Goal: Task Accomplishment & Management: Manage account settings

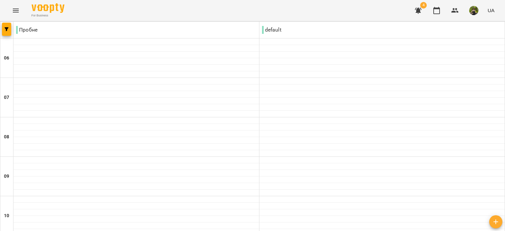
scroll to position [428, 0]
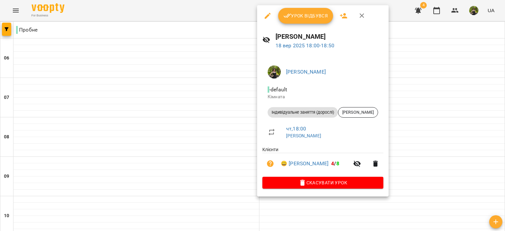
click at [307, 18] on span "Урок відбувся" at bounding box center [306, 16] width 45 height 8
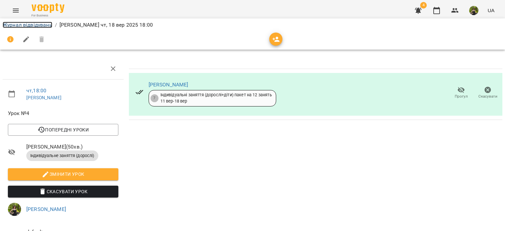
click at [49, 25] on link "Журнал відвідувань" at bounding box center [28, 25] width 50 height 6
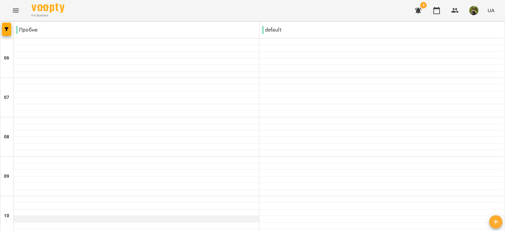
scroll to position [461, 0]
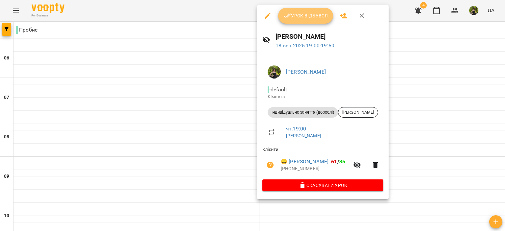
click at [283, 22] on button "Урок відбувся" at bounding box center [305, 16] width 55 height 16
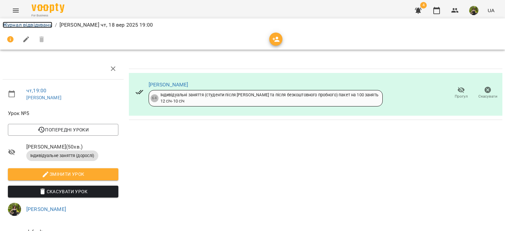
click at [49, 26] on link "Журнал відвідувань" at bounding box center [28, 25] width 50 height 6
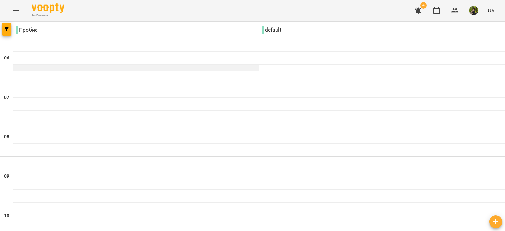
scroll to position [522, 0]
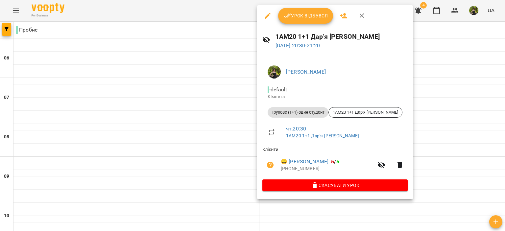
click at [291, 14] on span "Урок відбувся" at bounding box center [306, 16] width 45 height 8
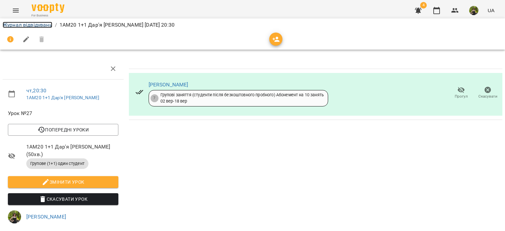
click at [48, 27] on link "Журнал відвідувань" at bounding box center [28, 25] width 50 height 6
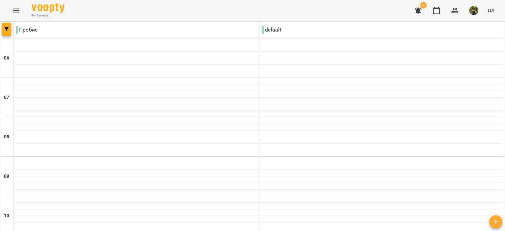
scroll to position [461, 0]
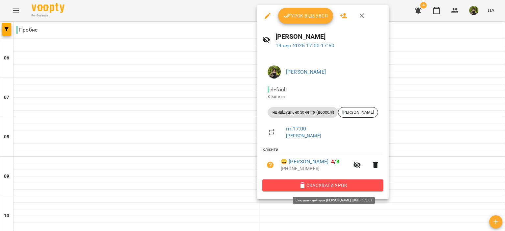
click at [324, 186] on span "Скасувати Урок" at bounding box center [323, 186] width 111 height 8
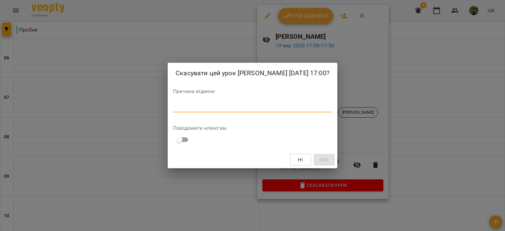
click at [237, 109] on textarea at bounding box center [252, 107] width 159 height 6
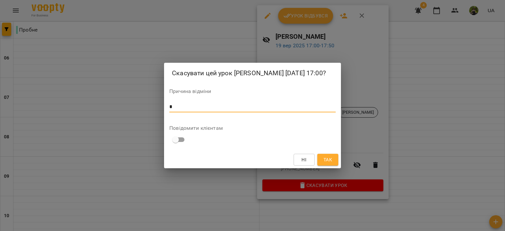
type textarea "*"
click at [329, 161] on span "Так" at bounding box center [328, 160] width 9 height 8
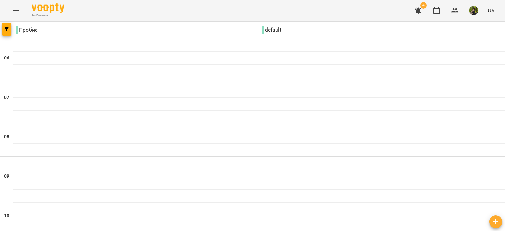
scroll to position [197, 0]
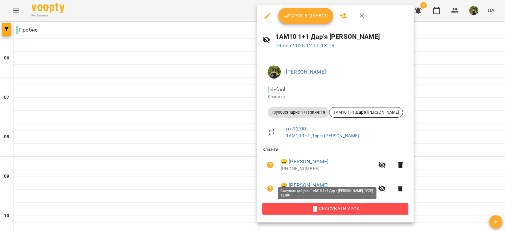
click at [336, 206] on span "Скасувати Урок" at bounding box center [336, 209] width 136 height 8
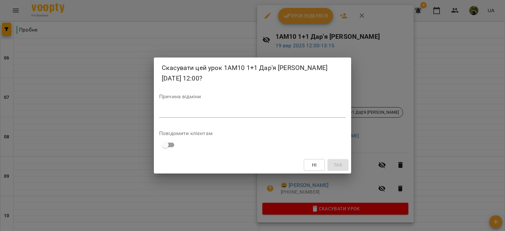
click at [202, 111] on textarea at bounding box center [252, 112] width 187 height 6
type textarea "*******"
click at [334, 167] on span "Так" at bounding box center [338, 165] width 9 height 8
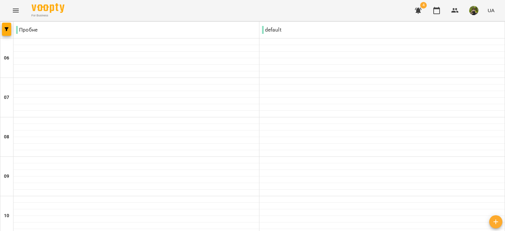
scroll to position [390, 0]
